Goal: Check status: Check status

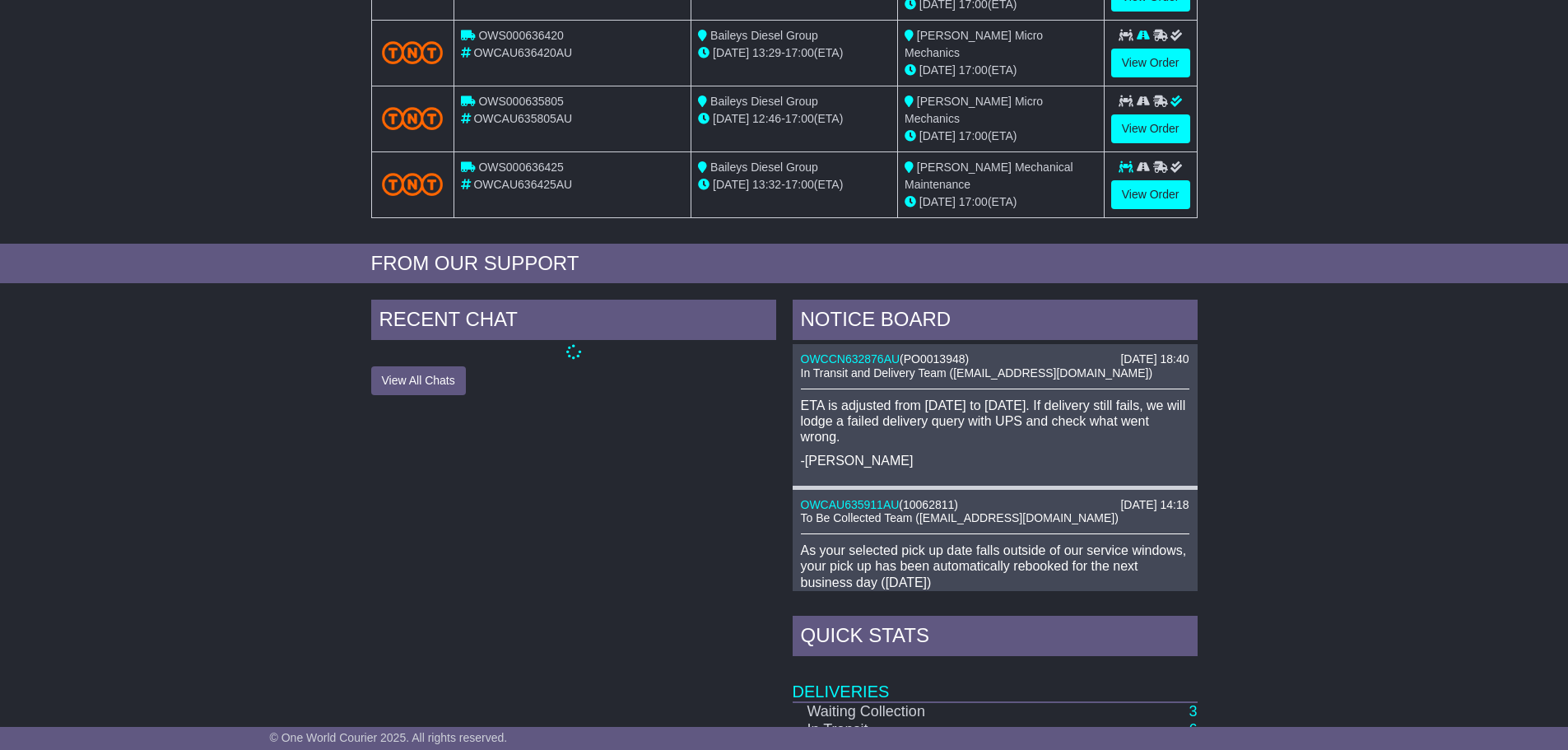
scroll to position [411, 0]
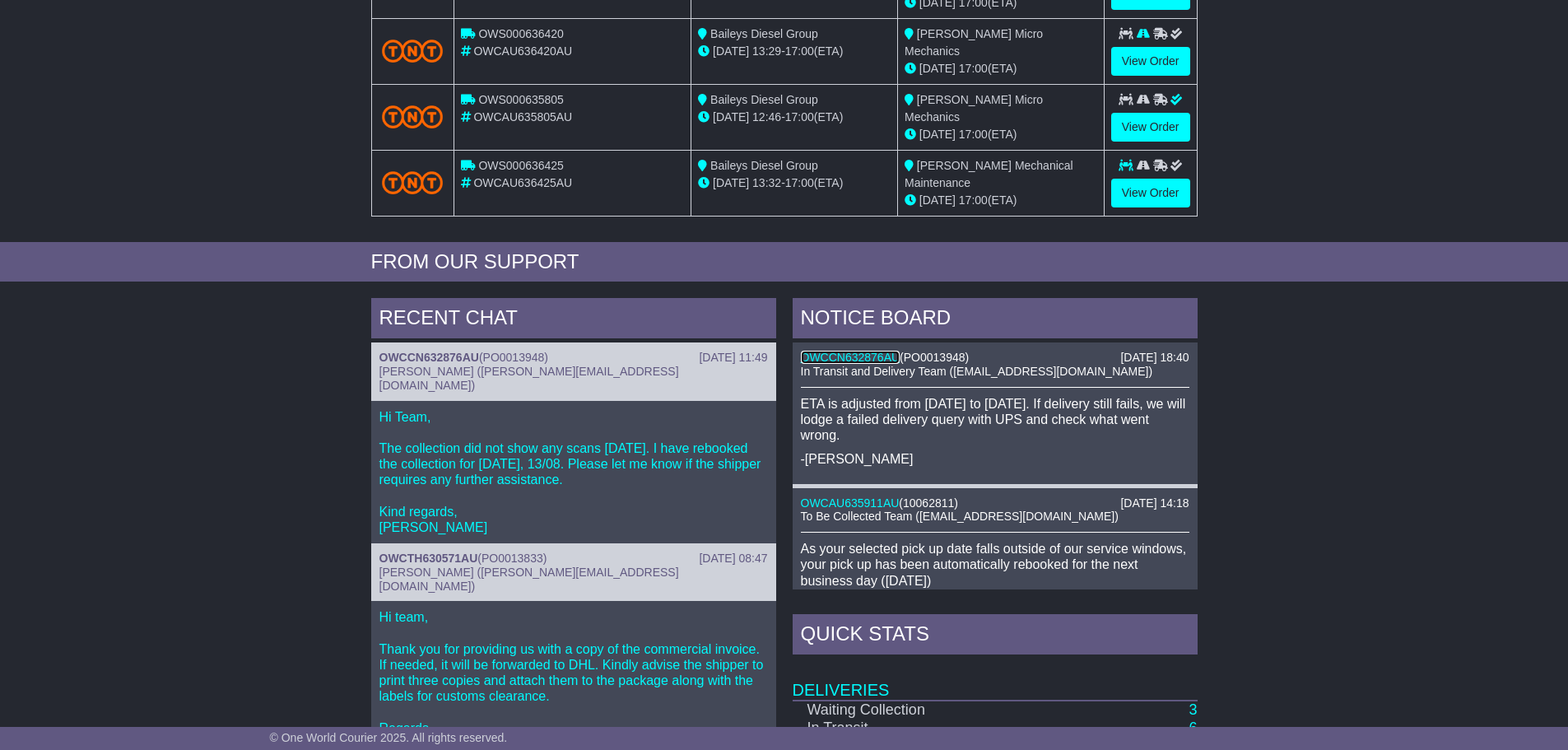
click at [885, 356] on link "OWCCN632876AU" at bounding box center [851, 357] width 99 height 14
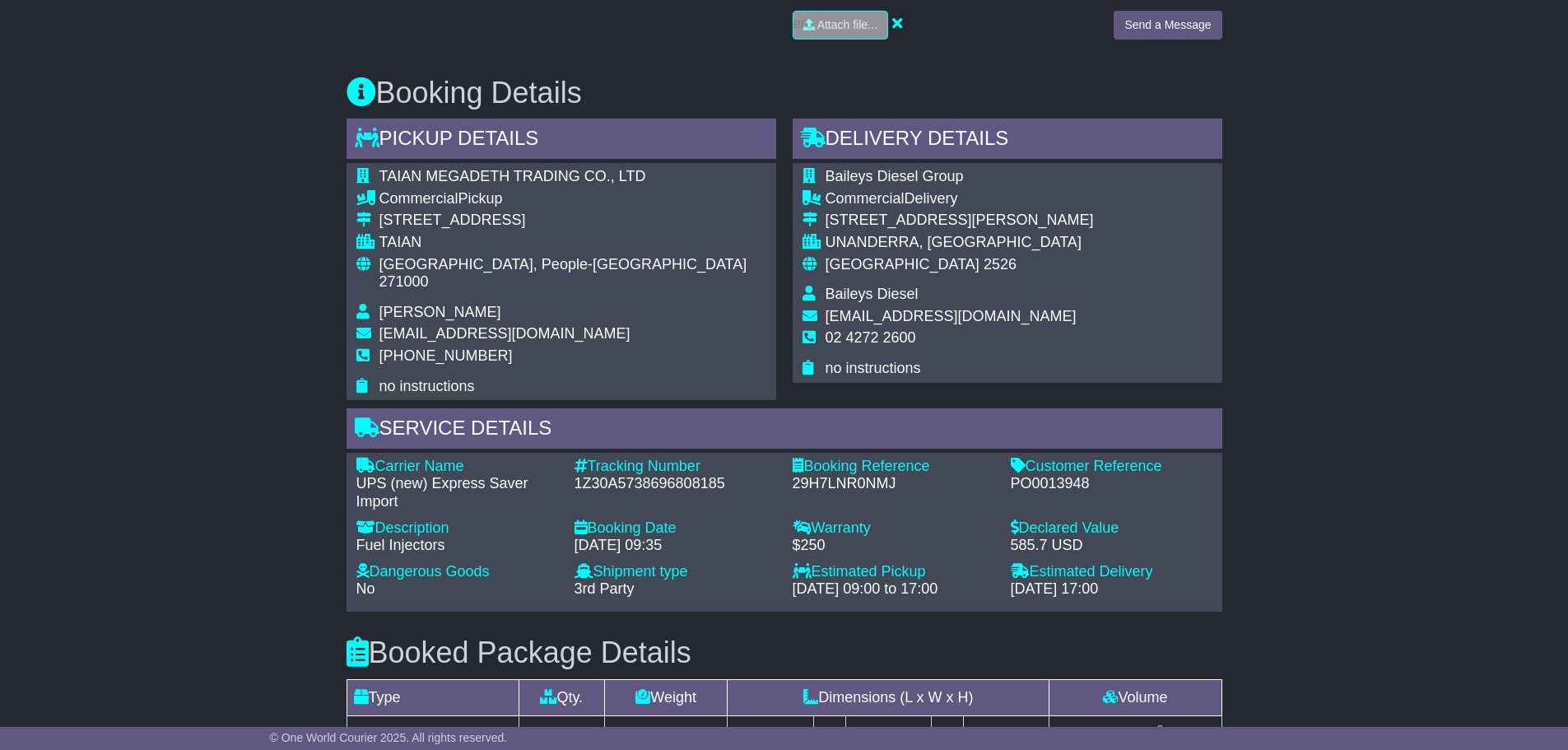
scroll to position [544, 0]
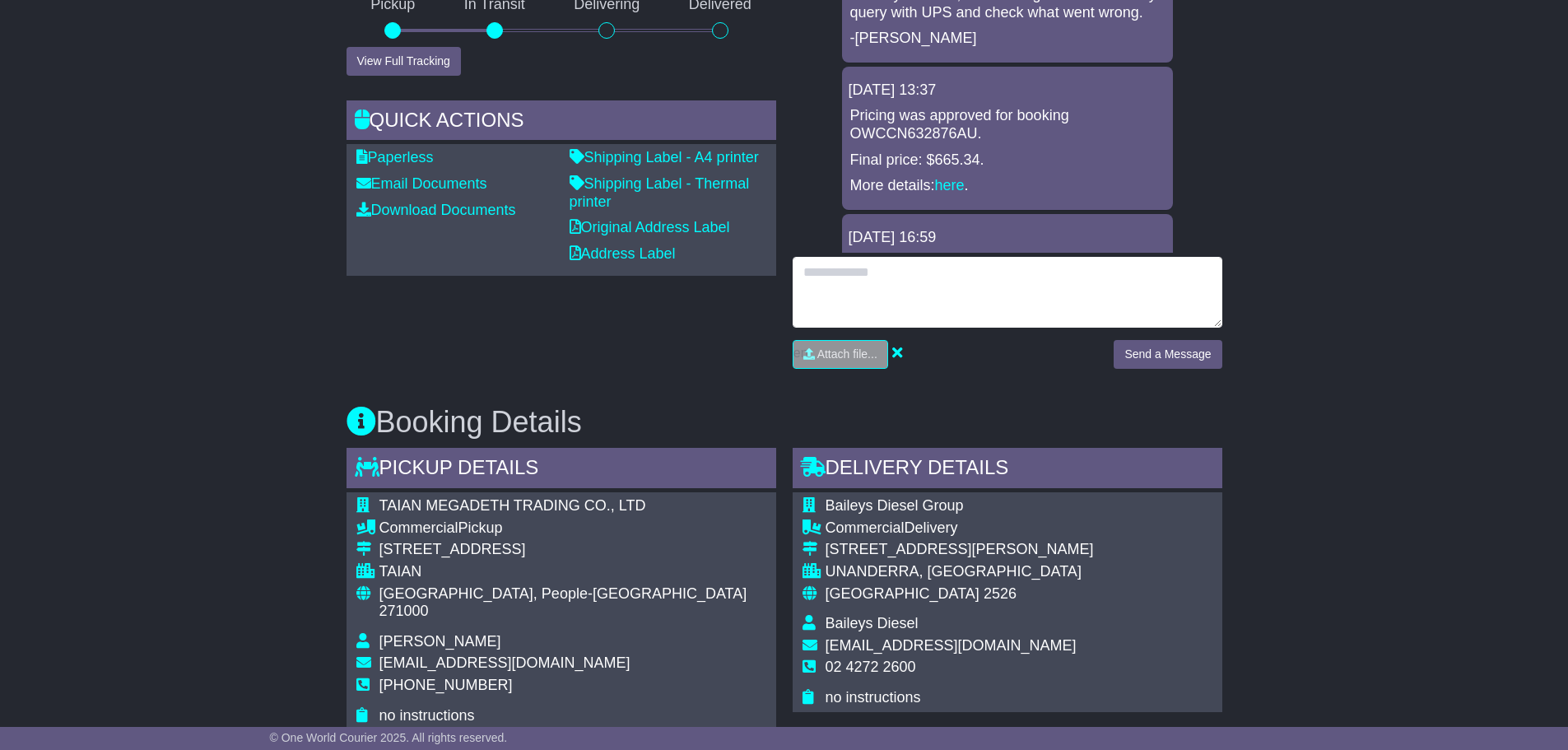
click at [973, 302] on textarea at bounding box center [1008, 292] width 430 height 71
click at [966, 283] on textarea "**" at bounding box center [1008, 292] width 430 height 71
type textarea "**********"
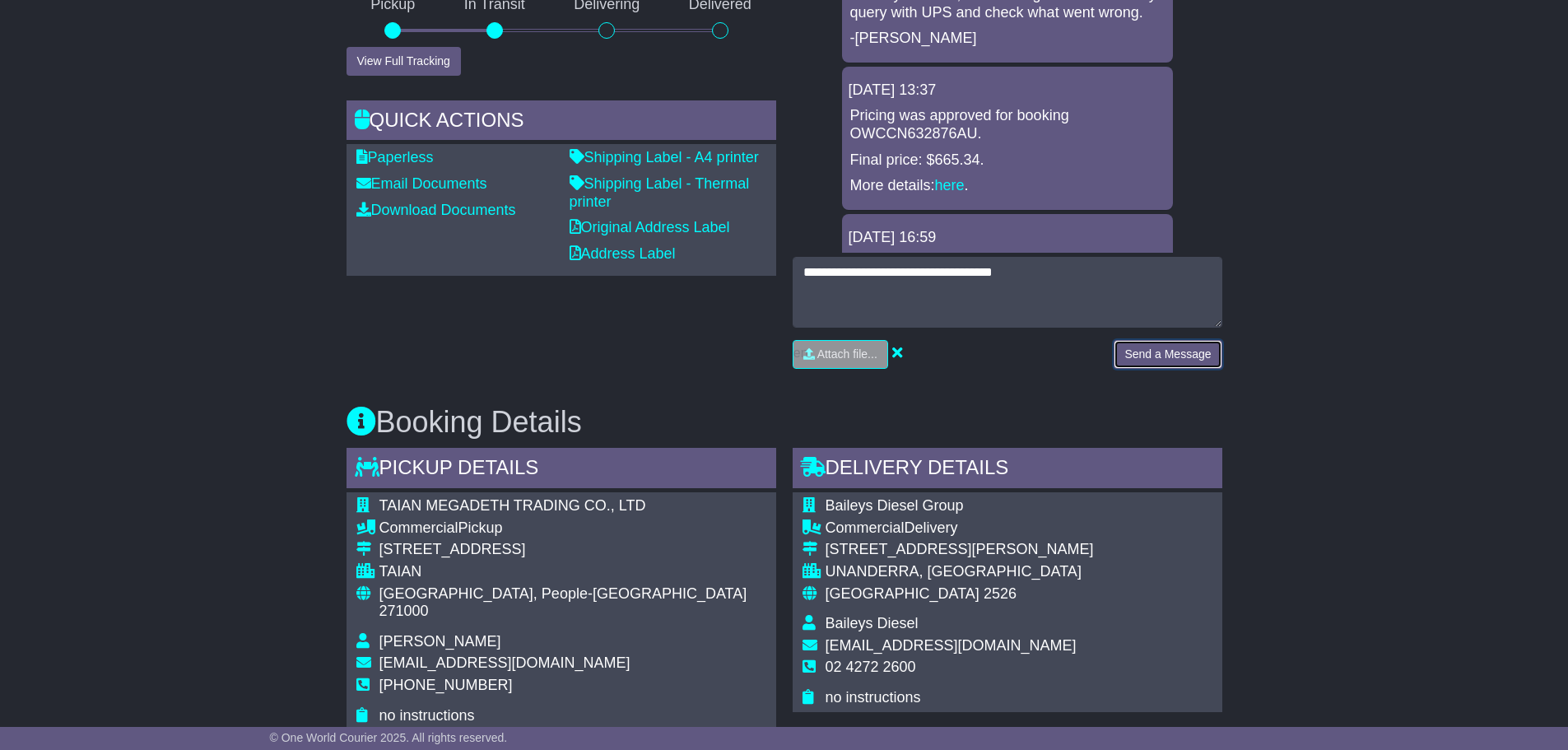
click at [1151, 353] on button "Send a Message" at bounding box center [1167, 355] width 108 height 29
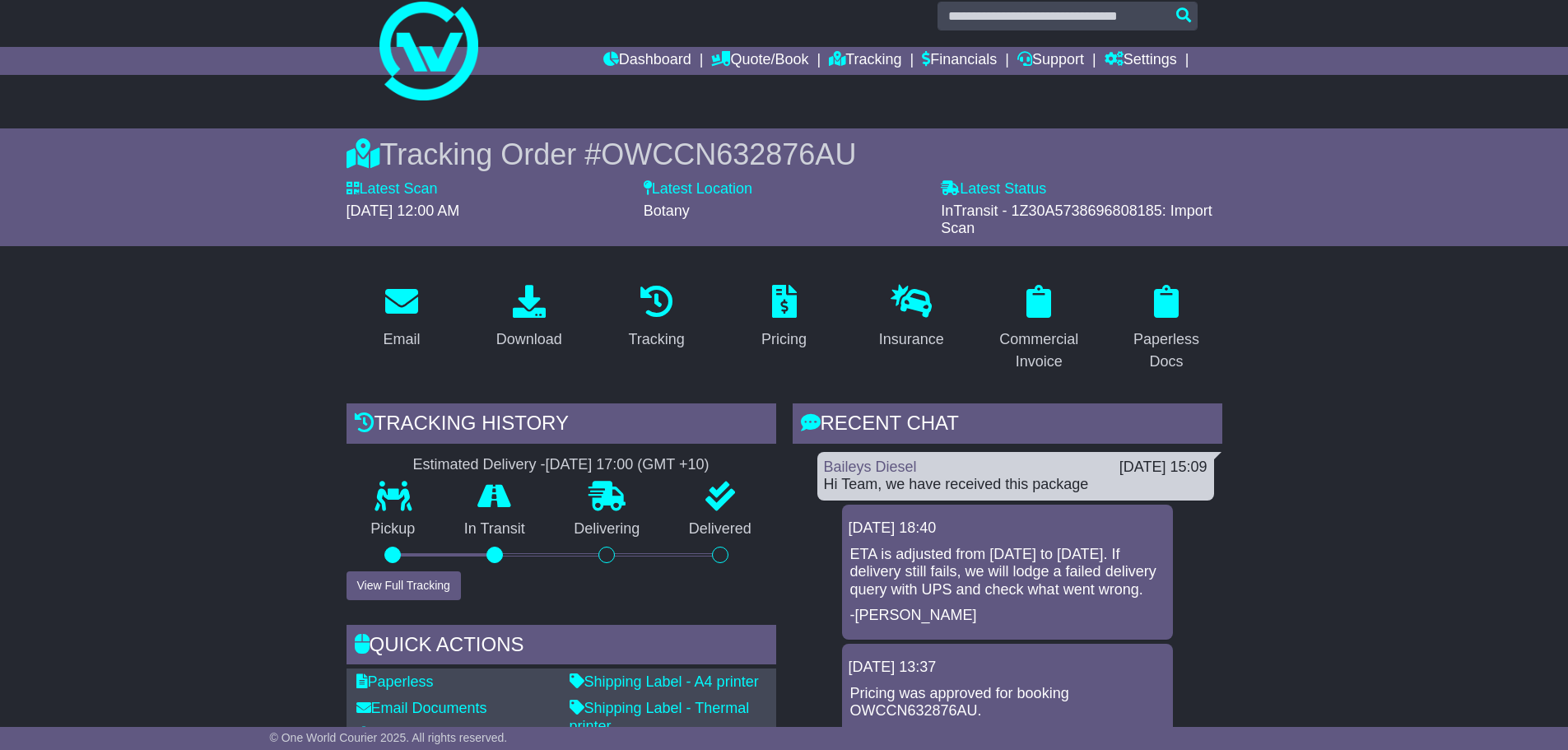
scroll to position [0, 0]
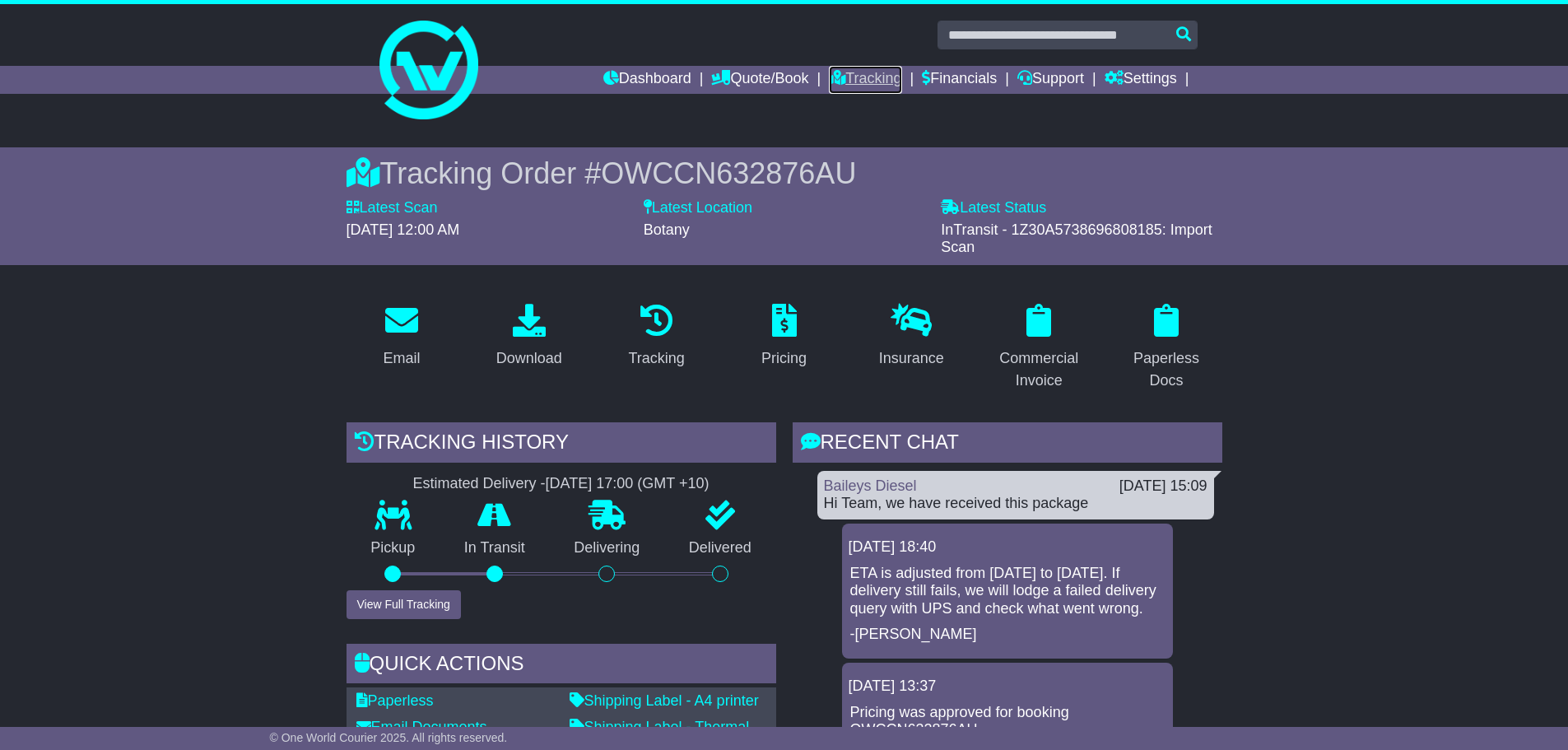
click at [858, 81] on link "Tracking" at bounding box center [865, 80] width 72 height 28
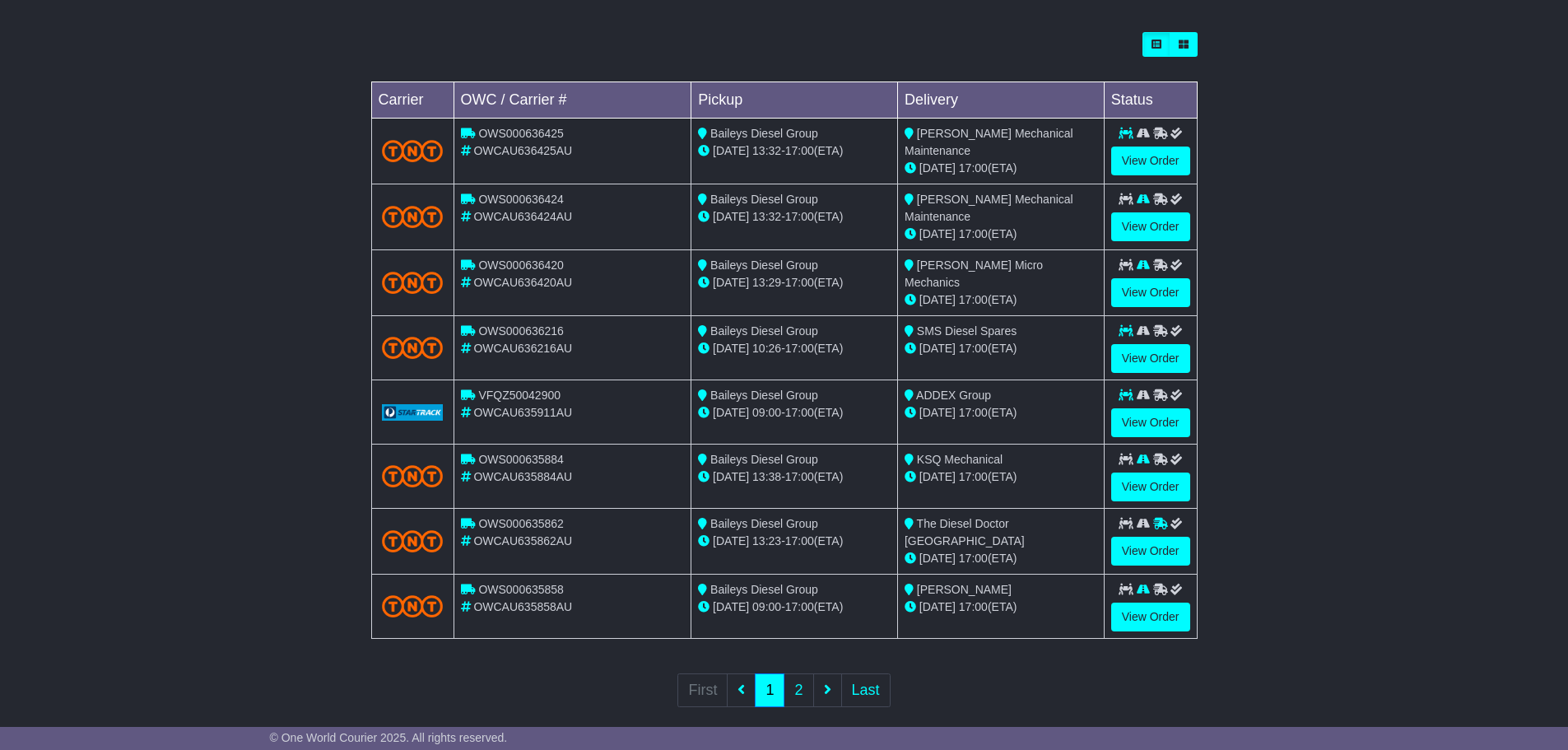
scroll to position [468, 0]
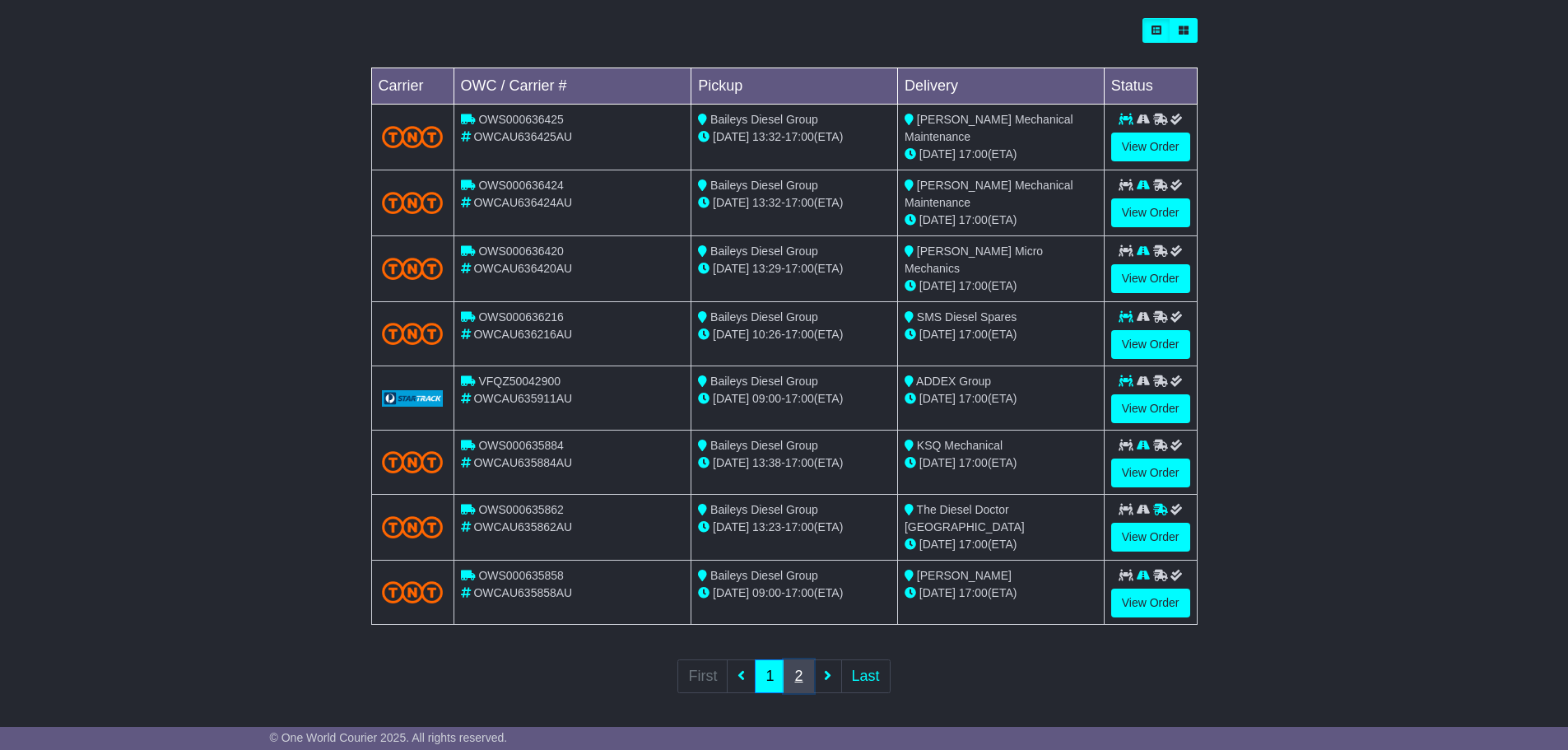
click at [803, 672] on link "2" at bounding box center [798, 676] width 29 height 34
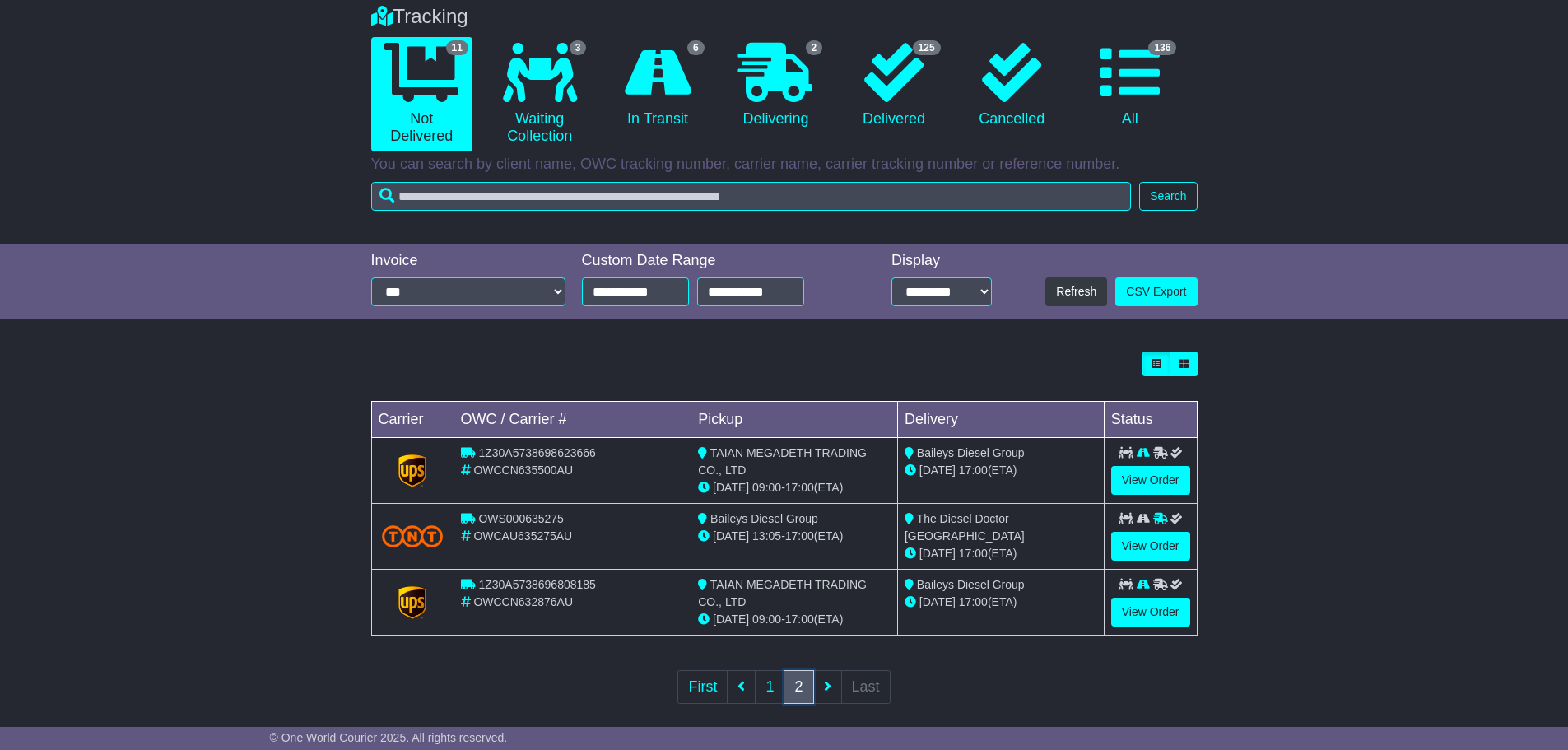
scroll to position [150, 0]
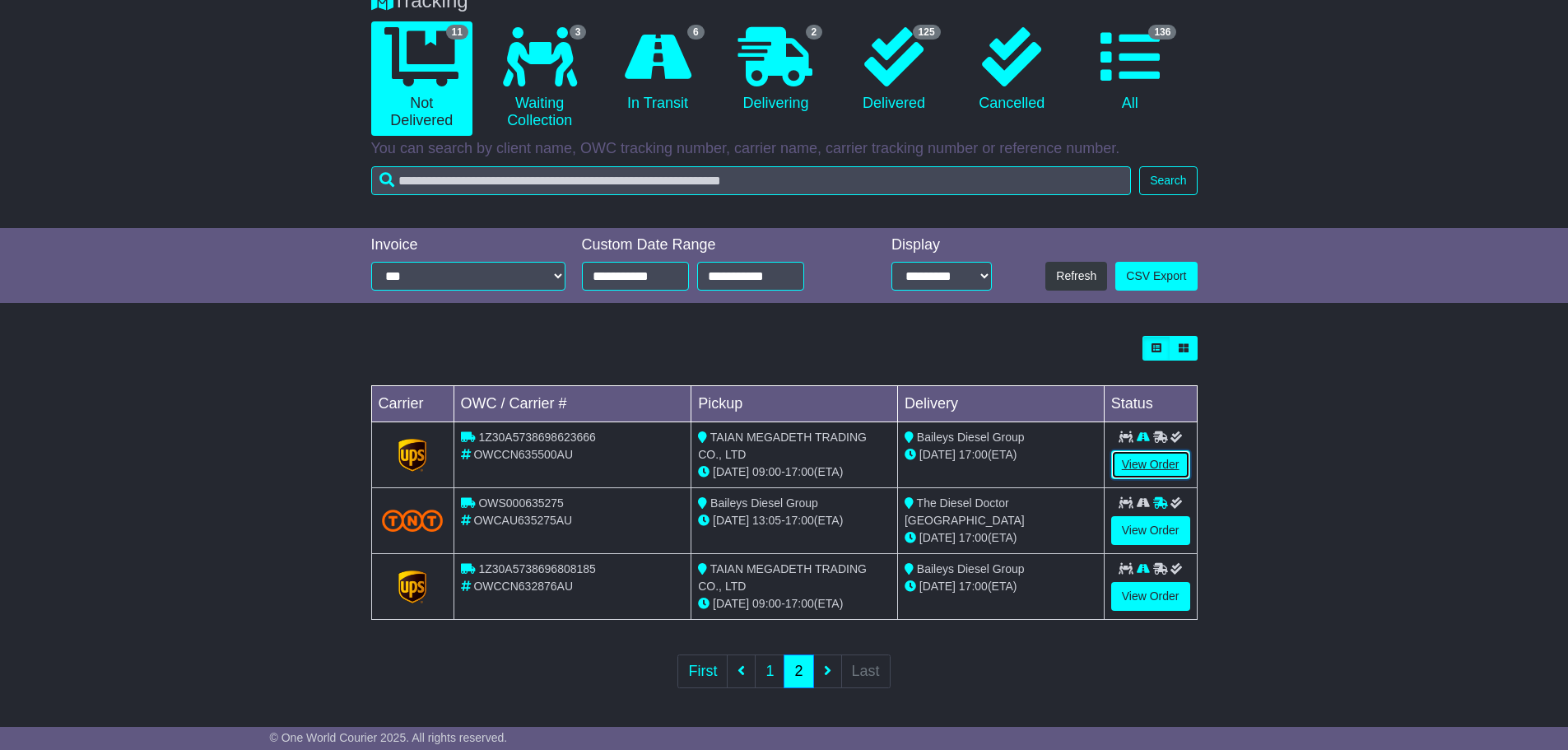
click at [1135, 459] on link "View Order" at bounding box center [1151, 465] width 79 height 29
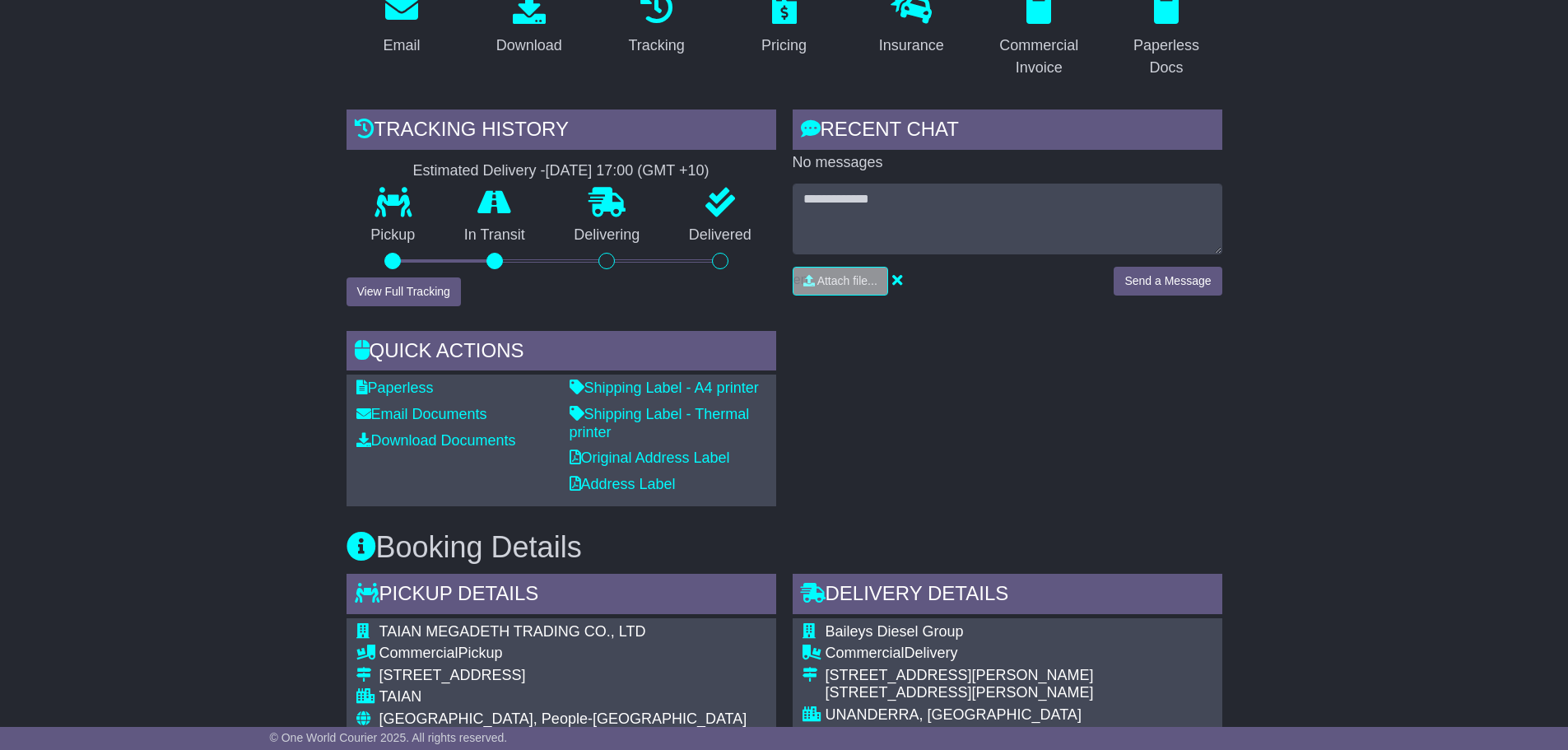
scroll to position [127, 0]
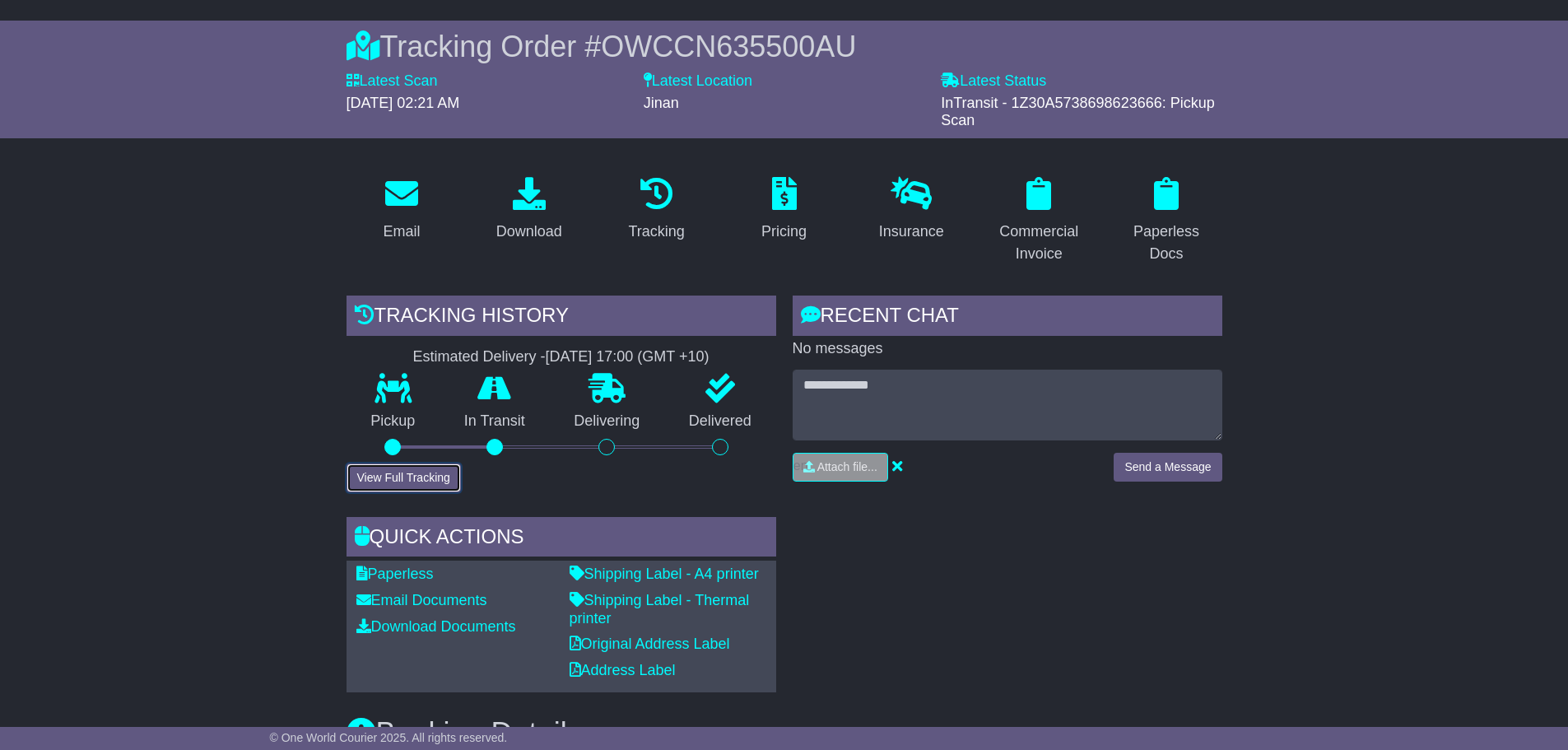
click at [428, 480] on button "View Full Tracking" at bounding box center [403, 478] width 114 height 29
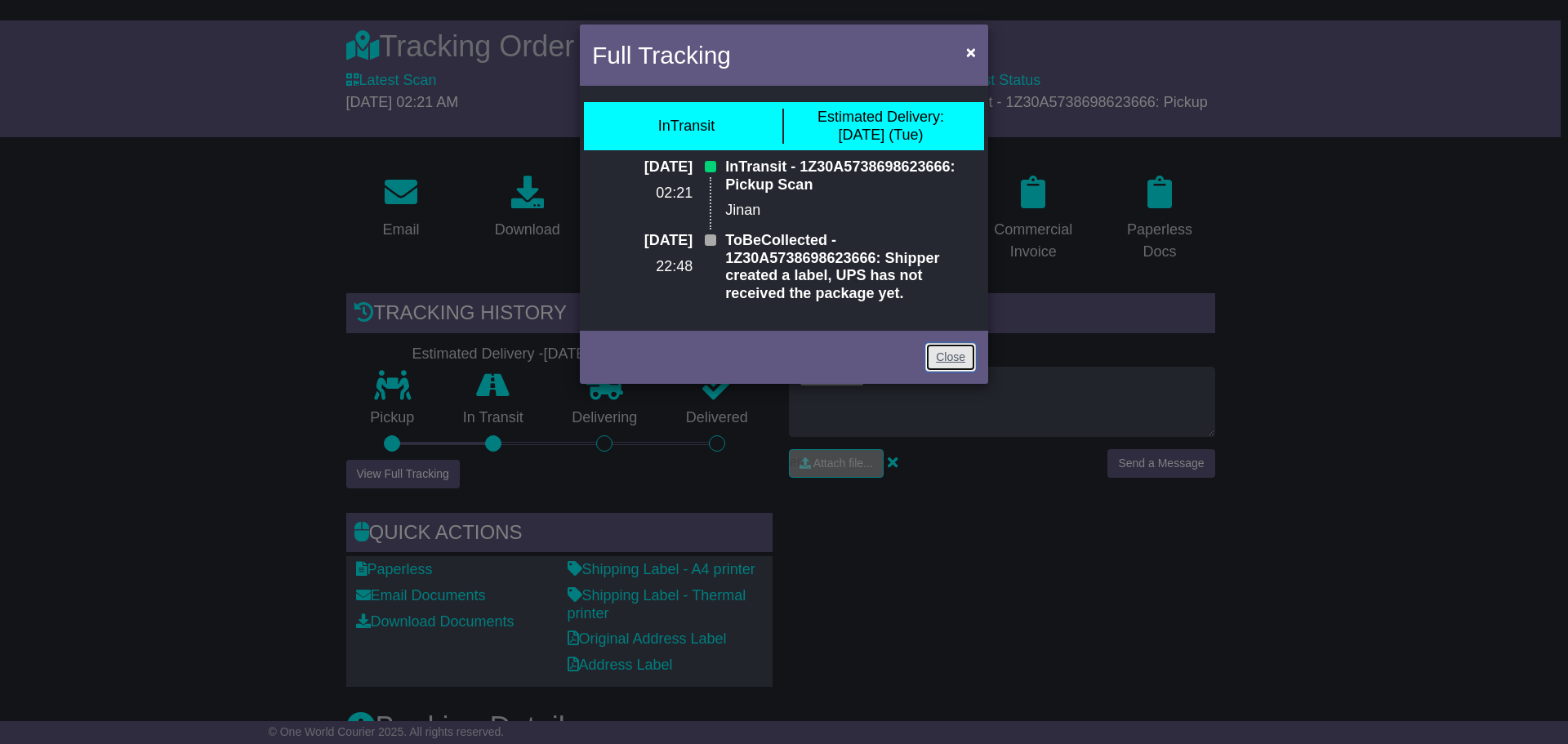
click at [943, 358] on link "Close" at bounding box center [950, 358] width 50 height 29
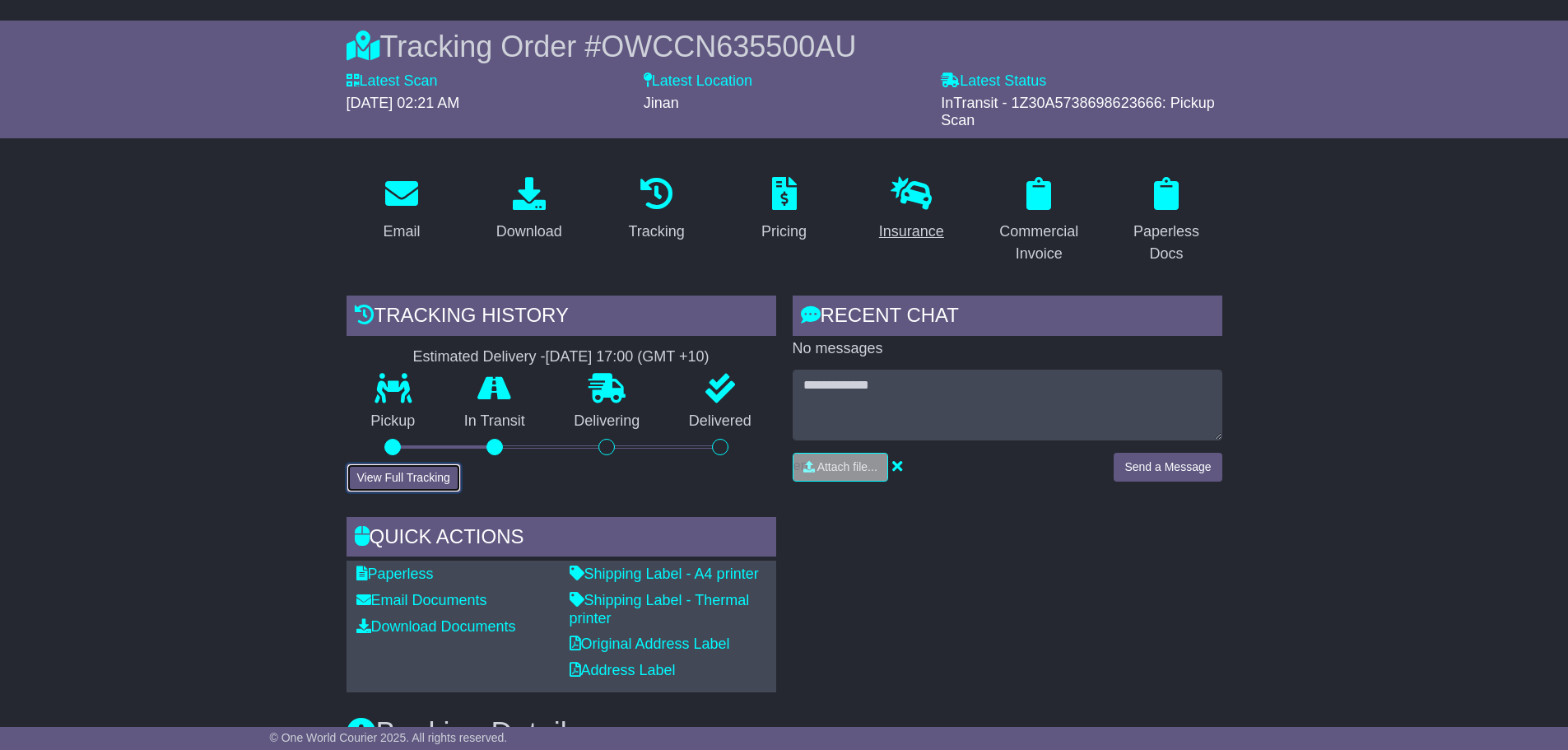
scroll to position [0, 0]
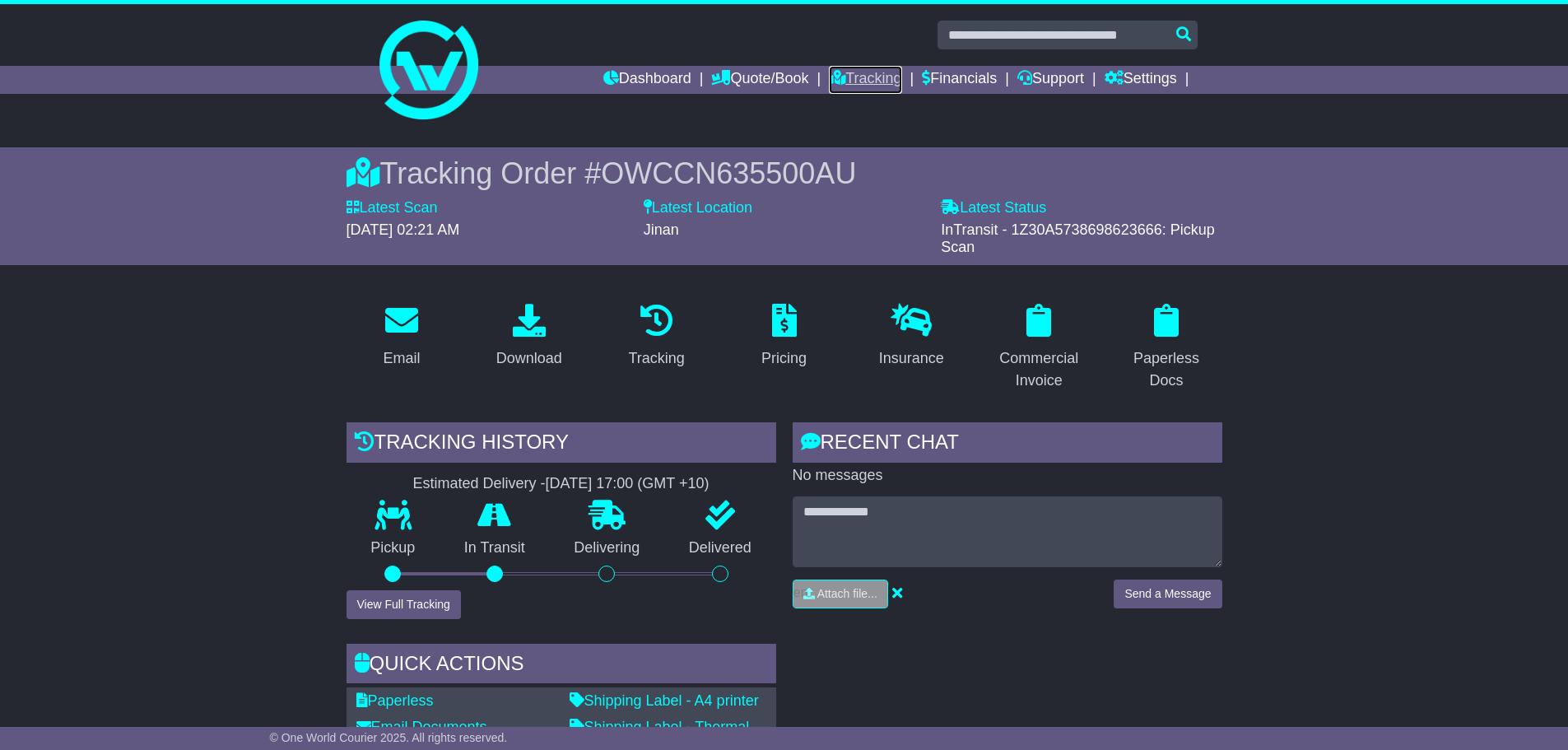
click at [863, 80] on link "Tracking" at bounding box center [865, 80] width 72 height 28
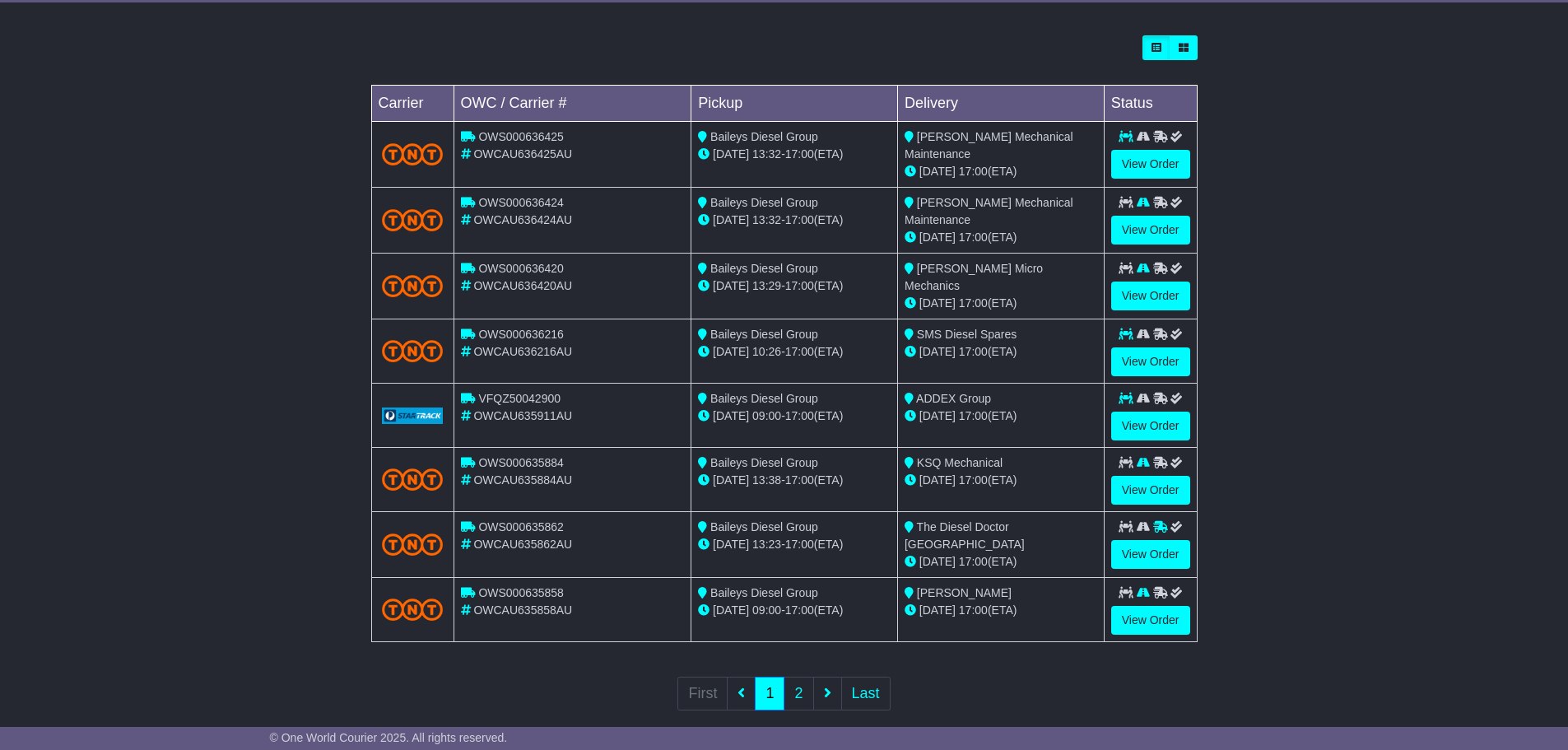
scroll to position [468, 0]
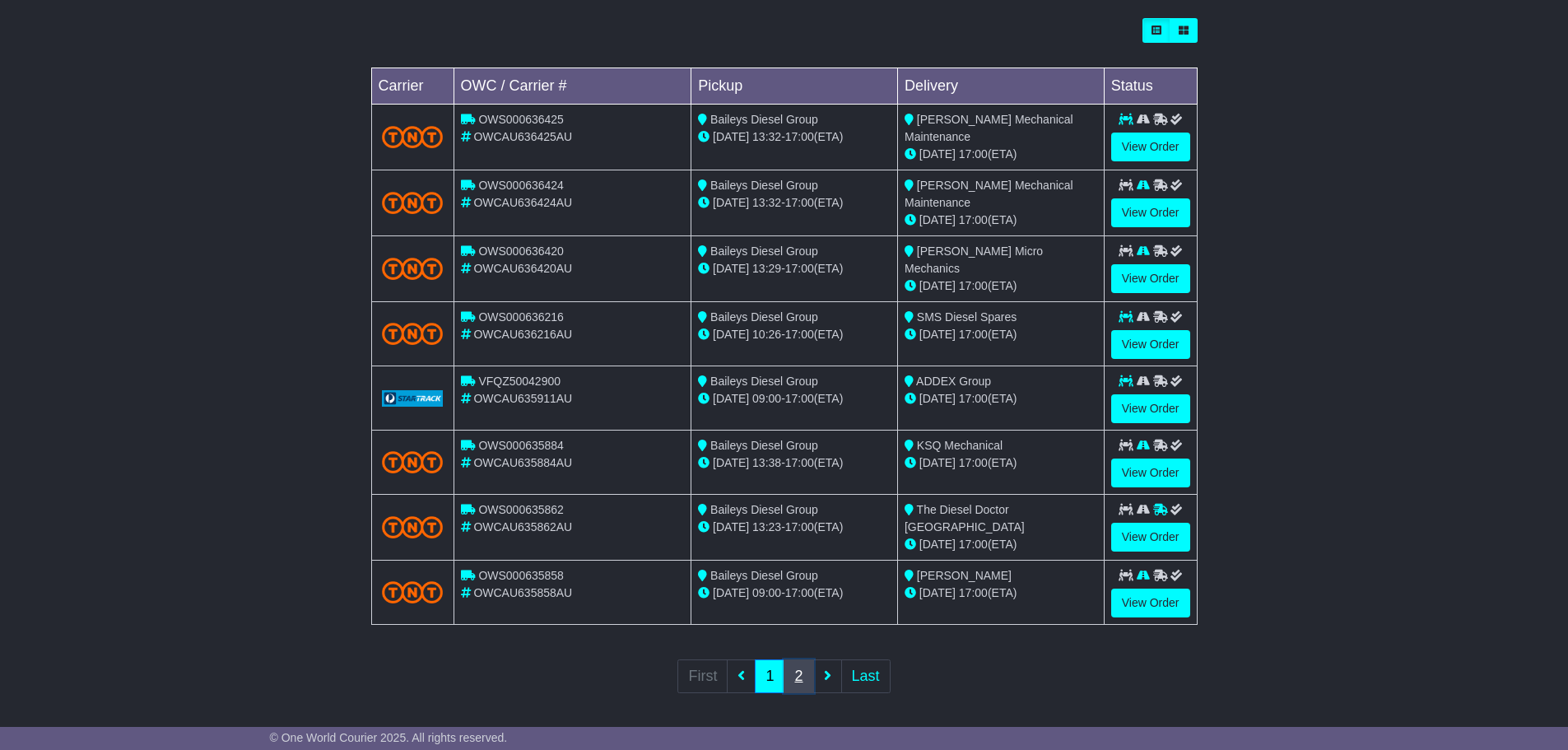
click at [794, 661] on link "2" at bounding box center [798, 676] width 29 height 34
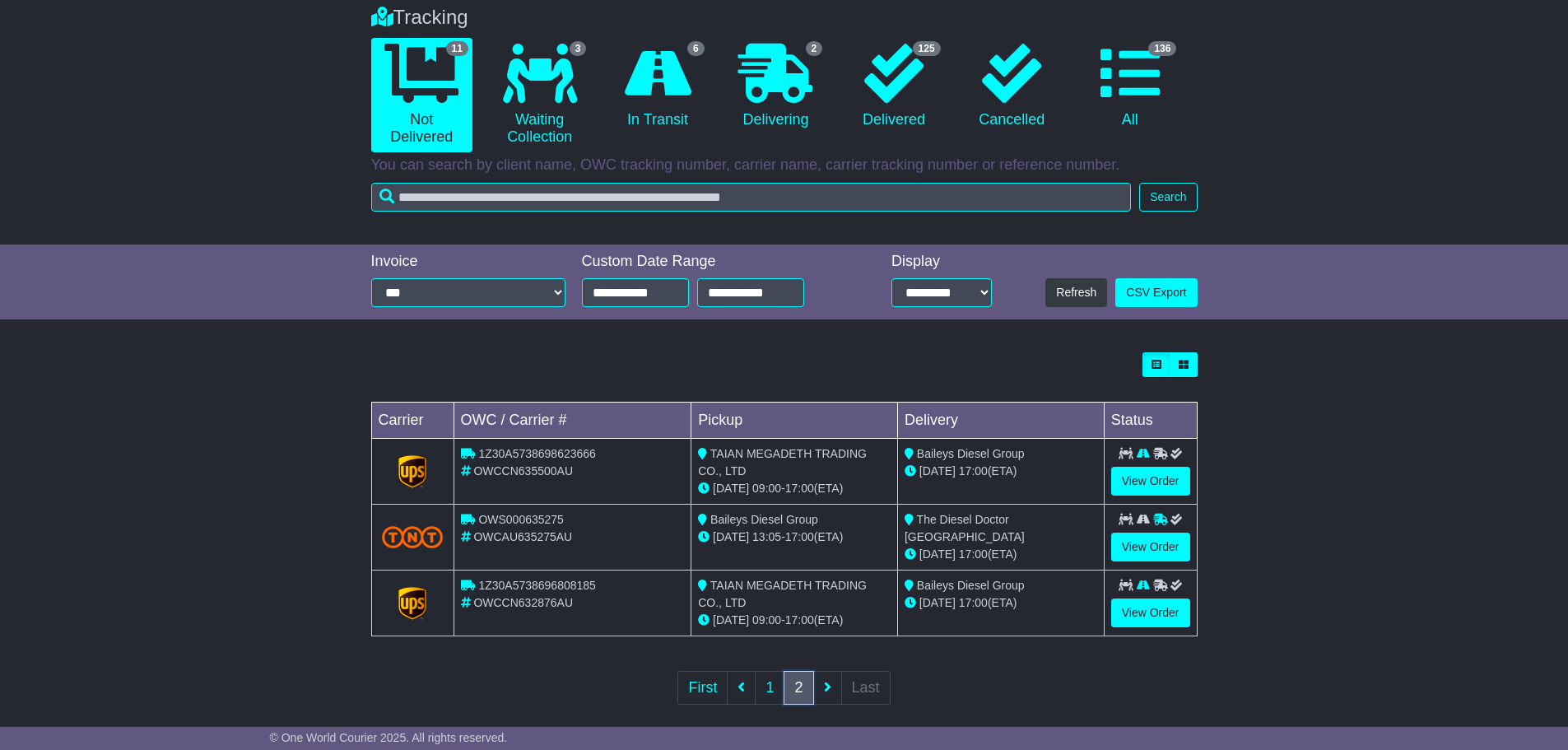
scroll to position [150, 0]
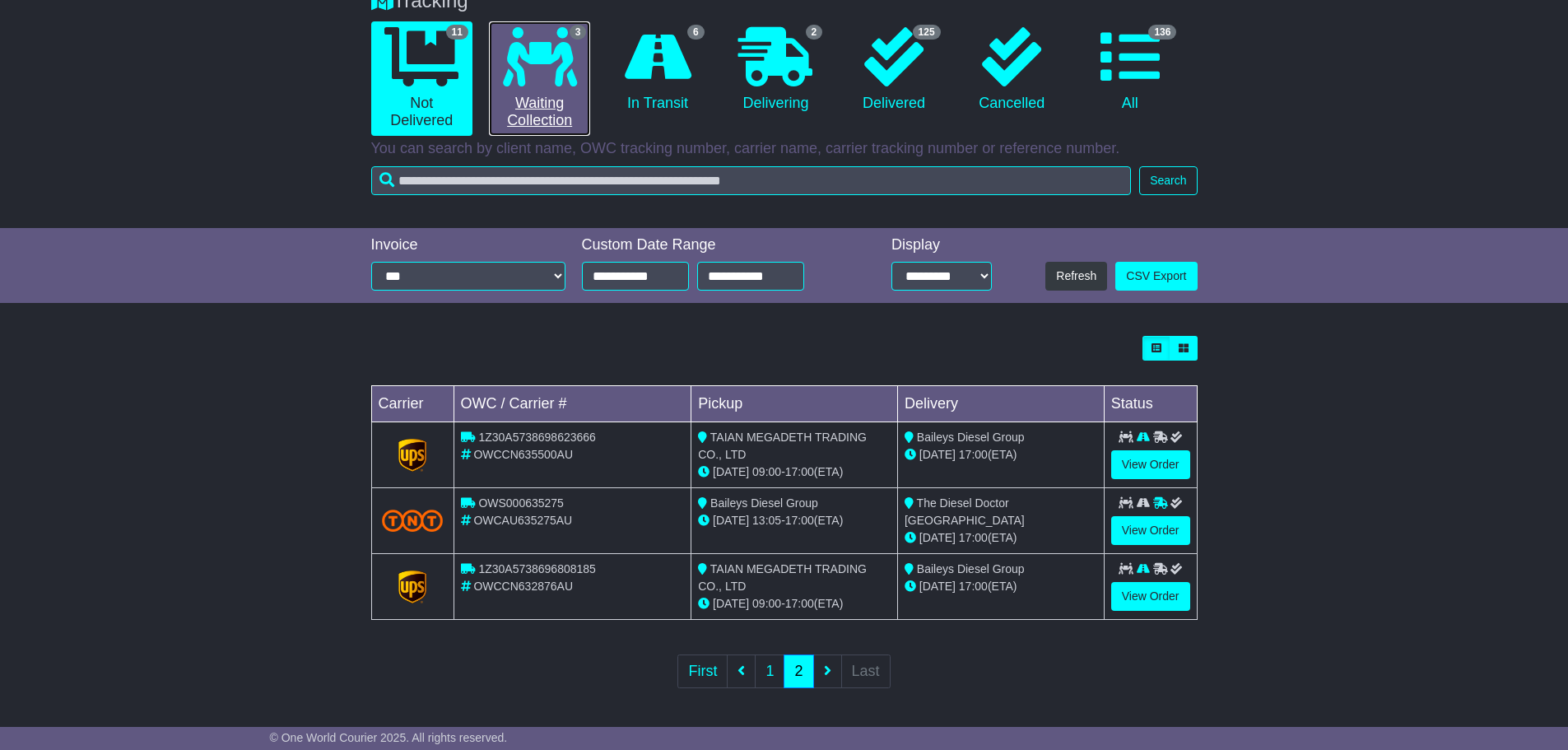
click at [543, 87] on link "3 Waiting Collection" at bounding box center [540, 78] width 101 height 114
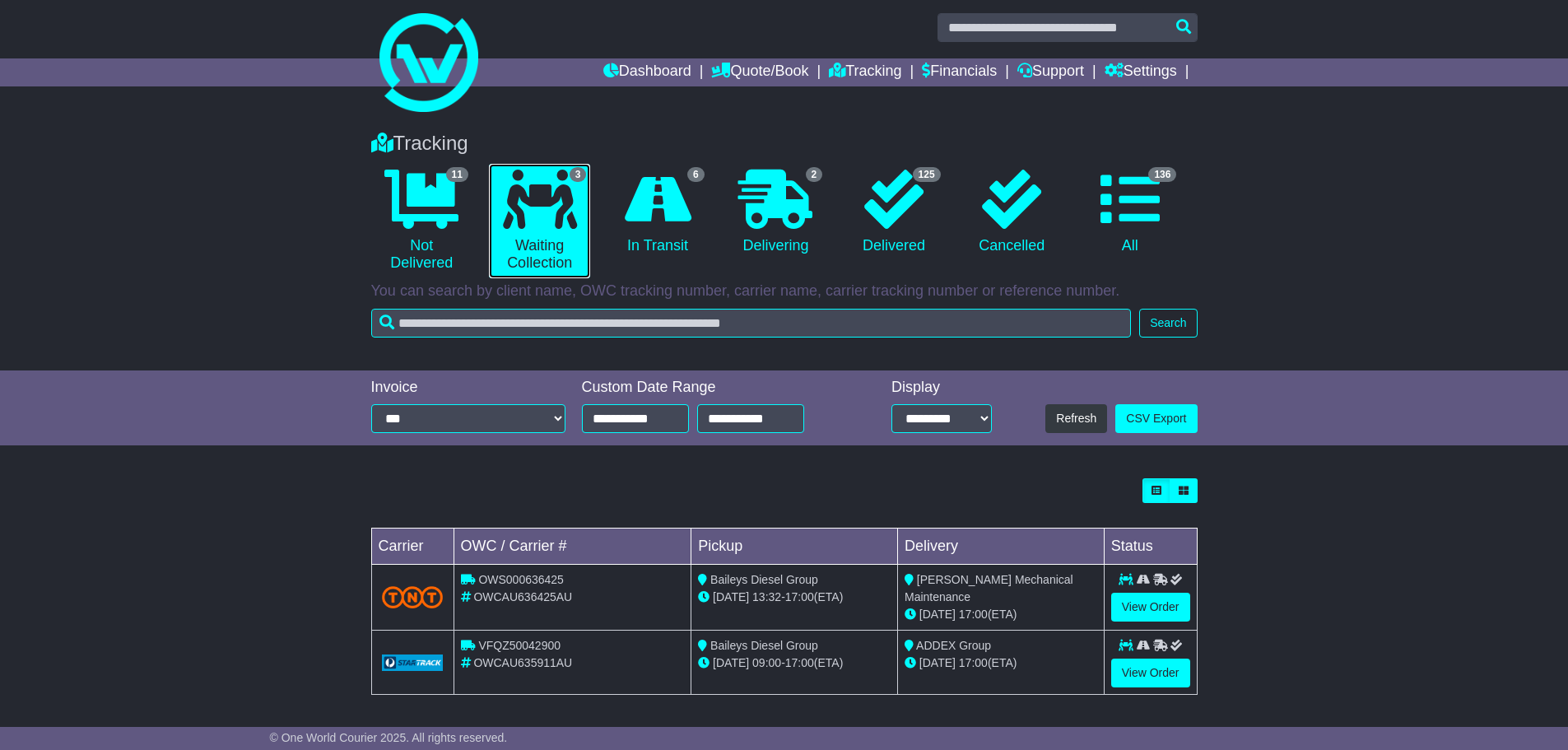
scroll to position [9, 0]
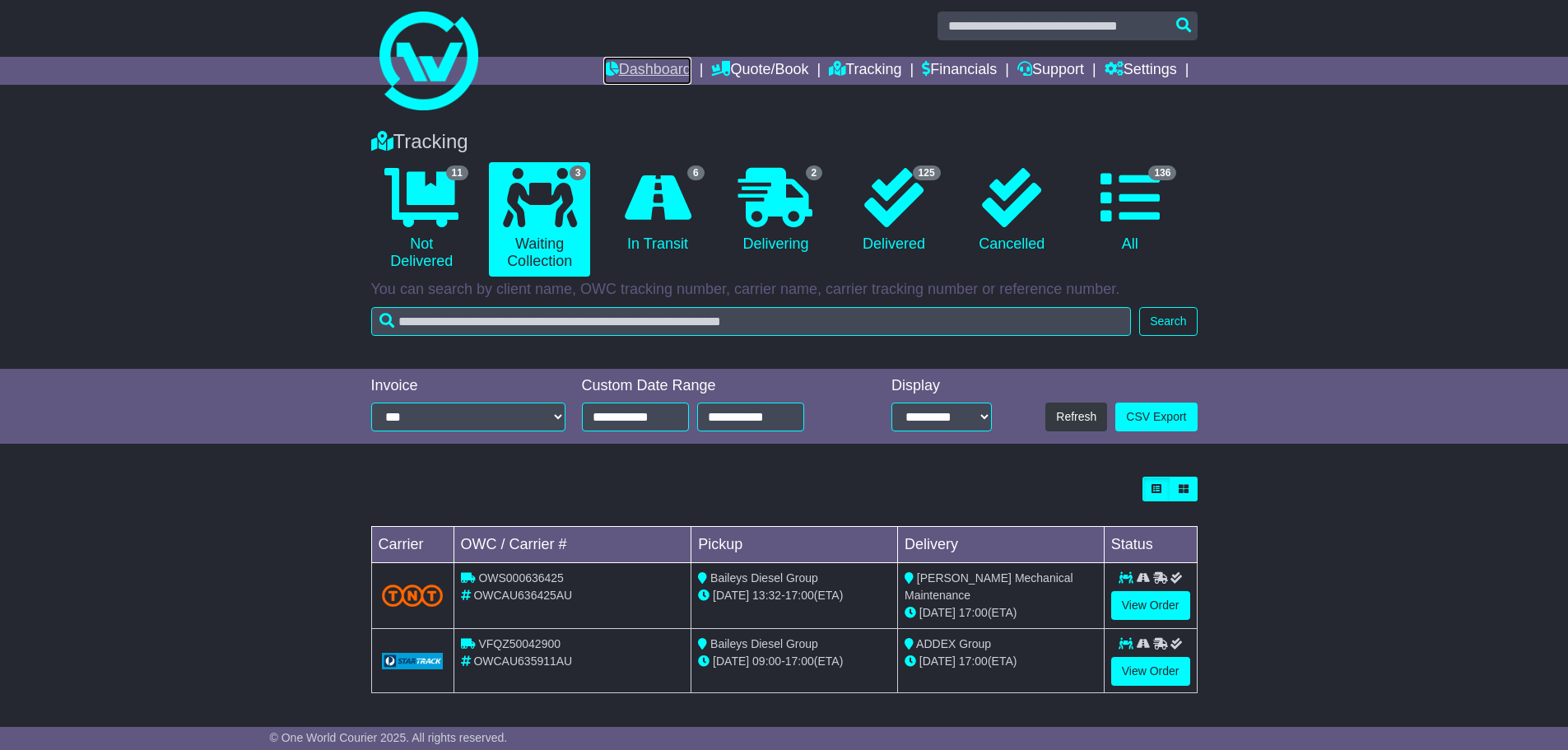
click at [627, 68] on link "Dashboard" at bounding box center [647, 70] width 88 height 28
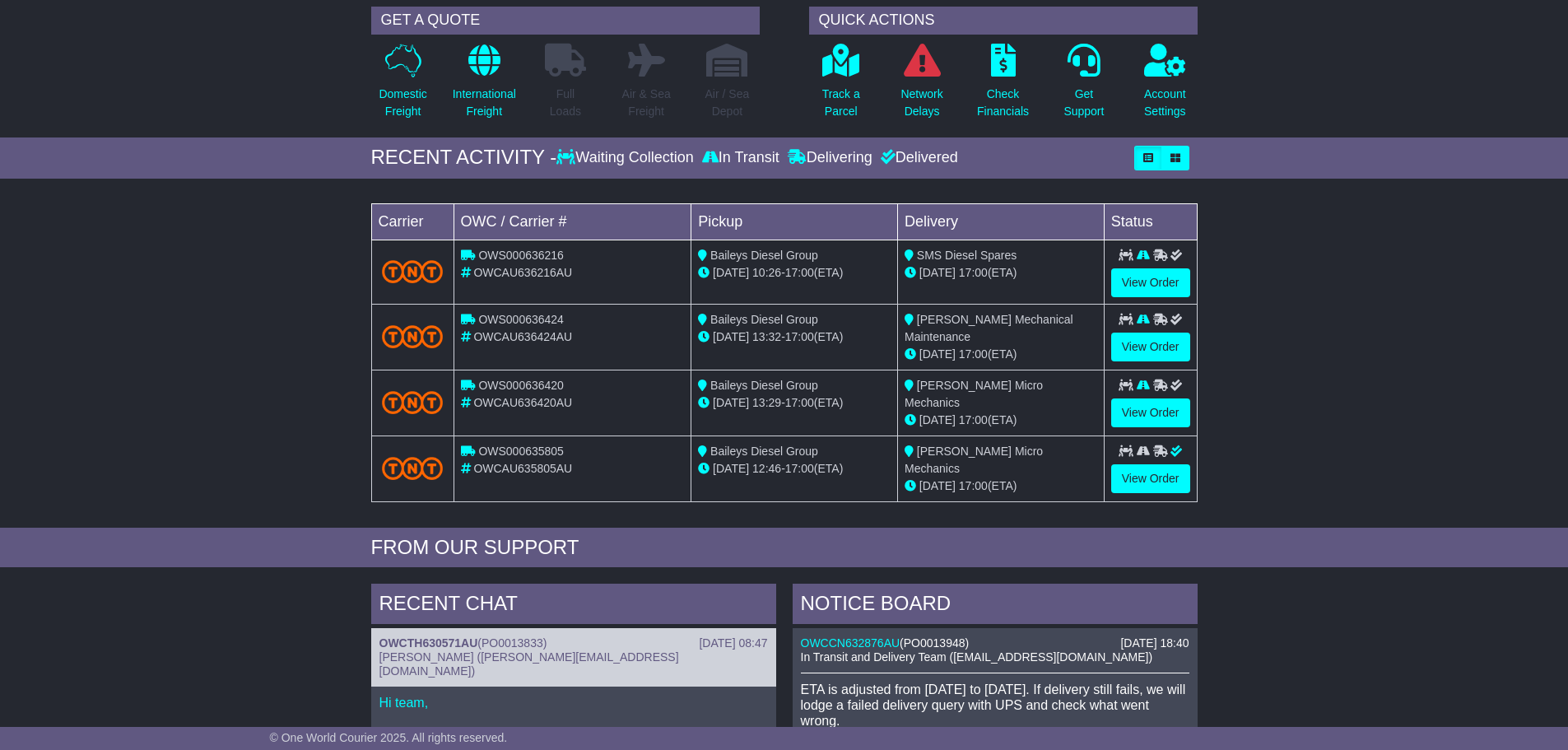
scroll to position [246, 0]
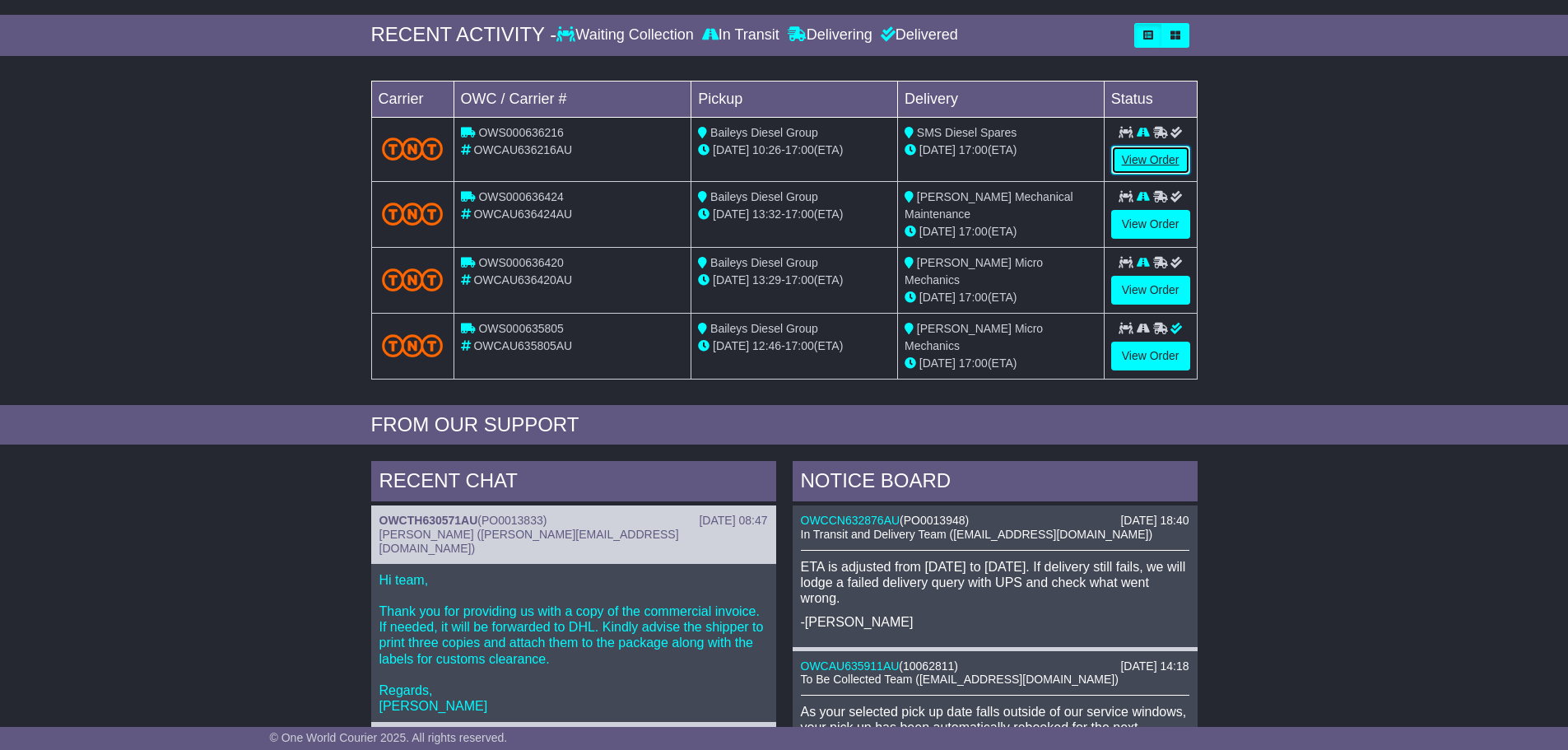
click at [1163, 163] on link "View Order" at bounding box center [1151, 161] width 79 height 29
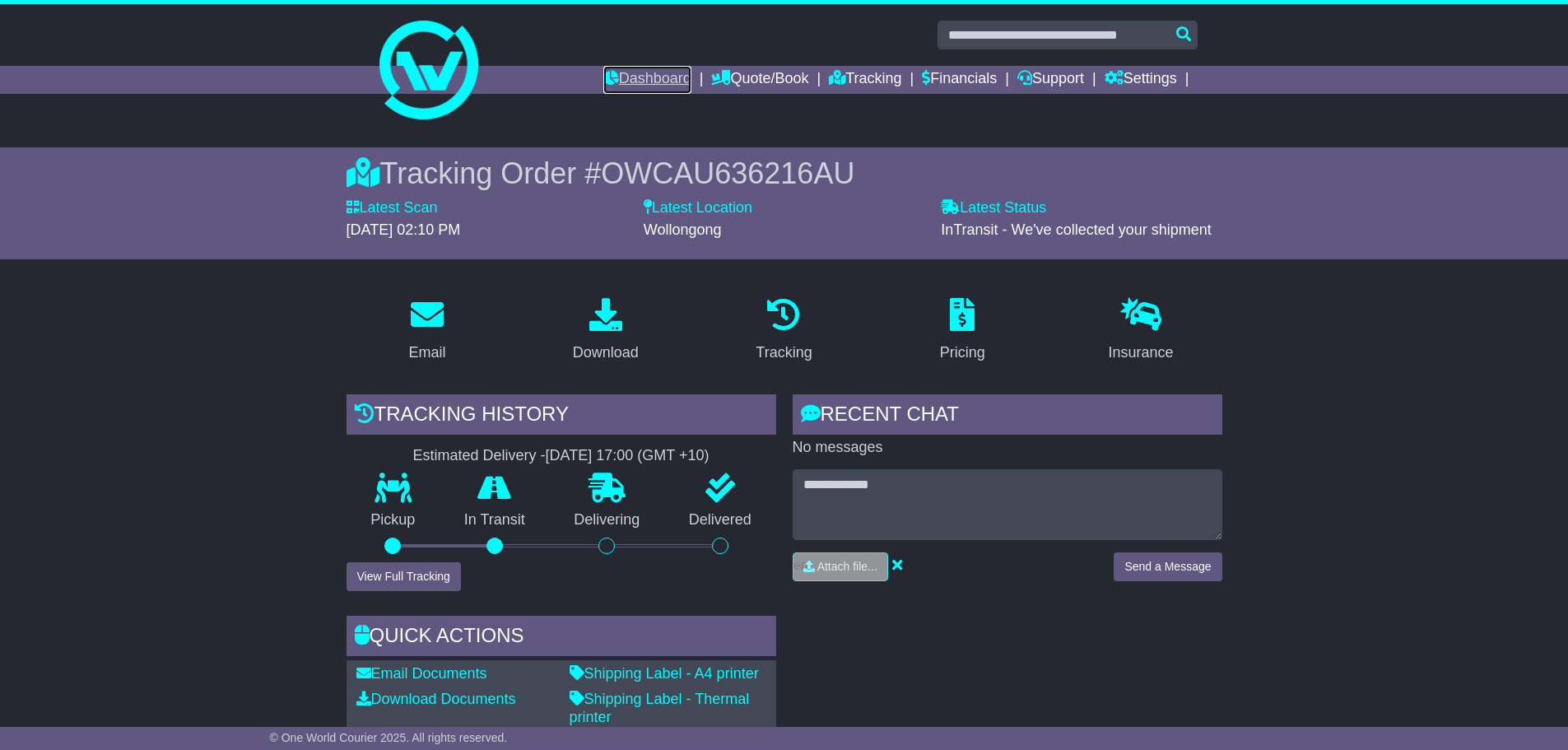
click at [639, 80] on link "Dashboard" at bounding box center [647, 80] width 88 height 28
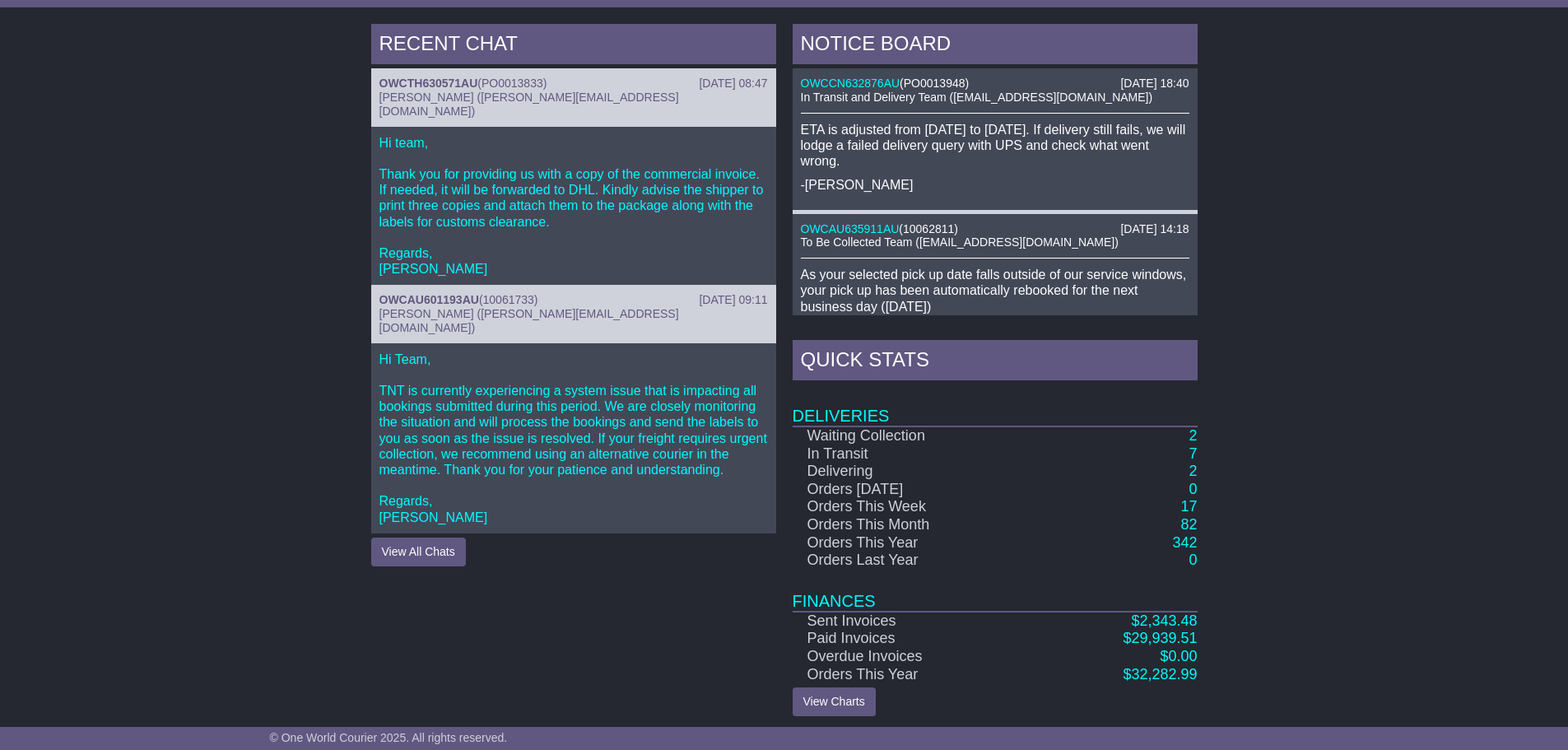
scroll to position [687, 0]
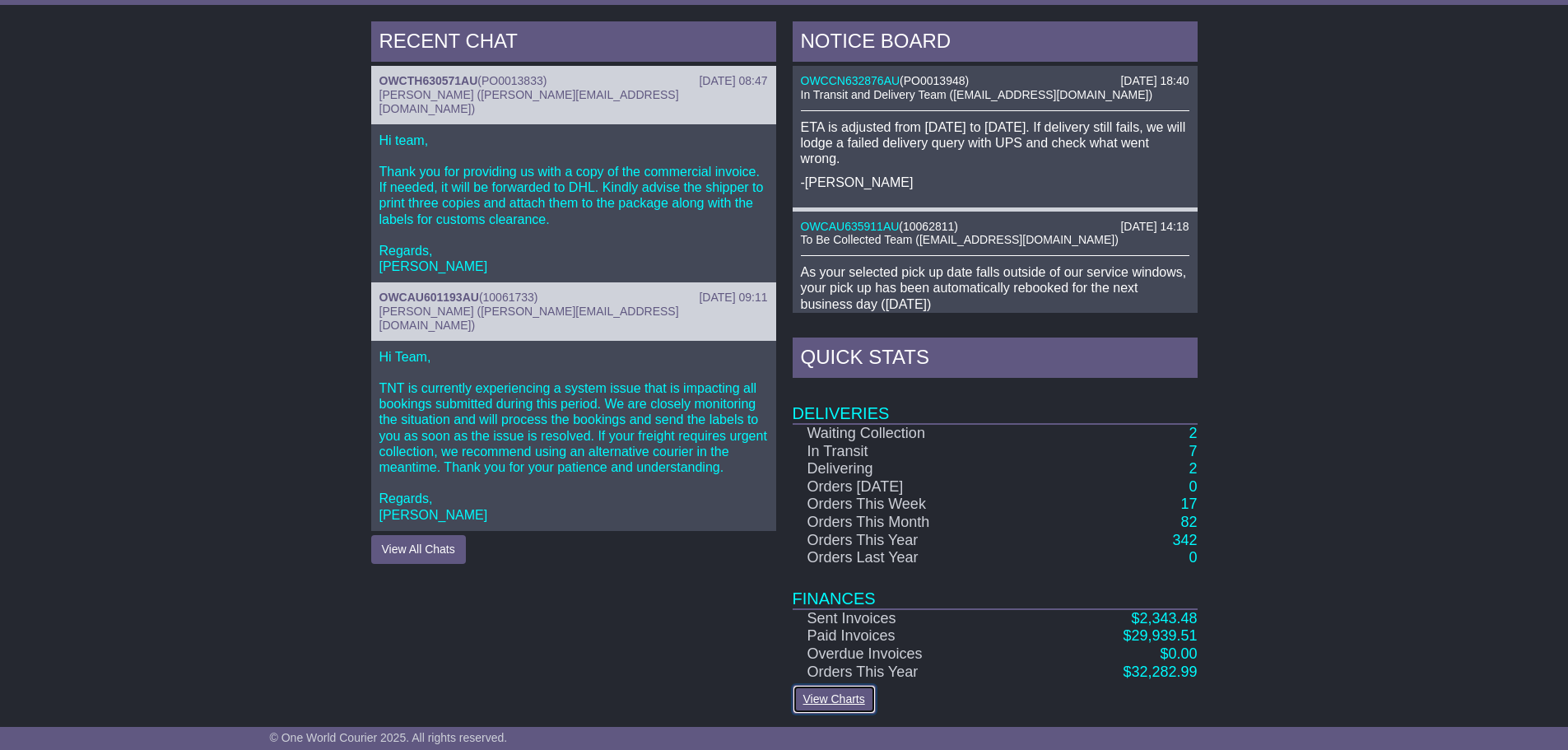
click at [845, 698] on link "View Charts" at bounding box center [834, 699] width 83 height 29
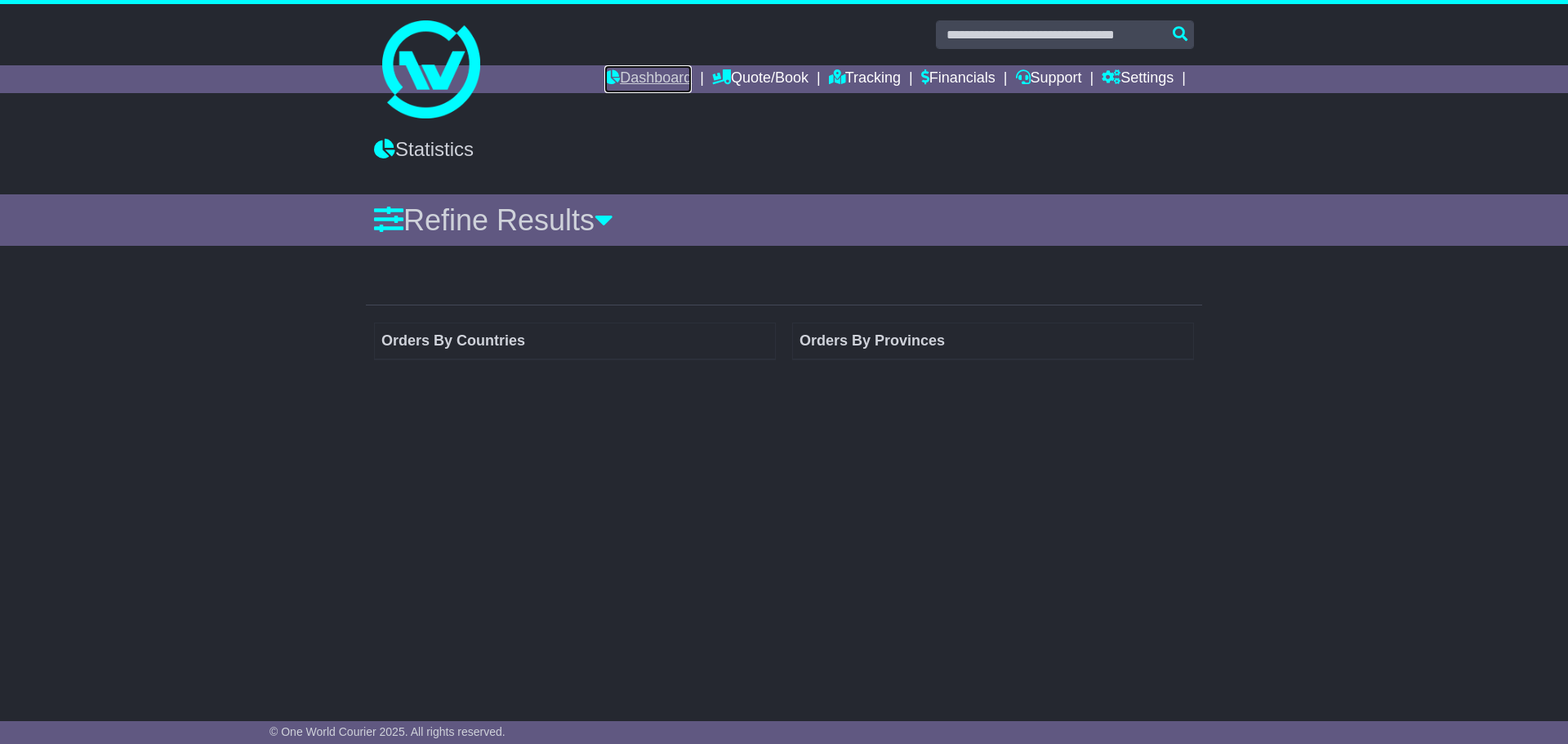
click at [645, 78] on link "Dashboard" at bounding box center [648, 79] width 87 height 28
